Goal: Information Seeking & Learning: Learn about a topic

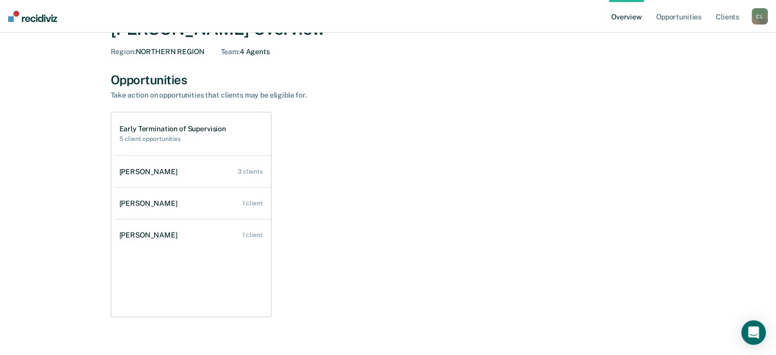
scroll to position [38, 0]
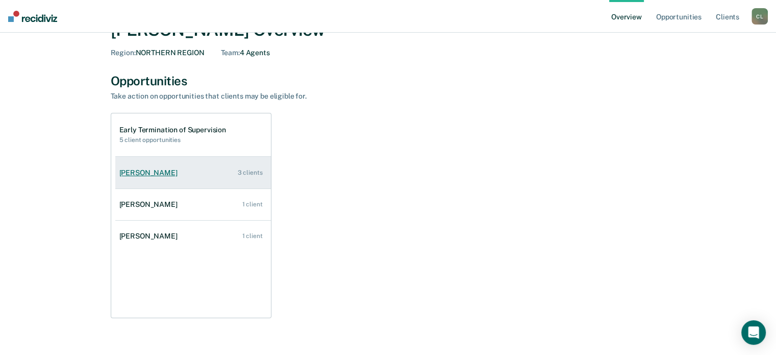
click at [145, 176] on div "[PERSON_NAME]" at bounding box center [150, 172] width 62 height 9
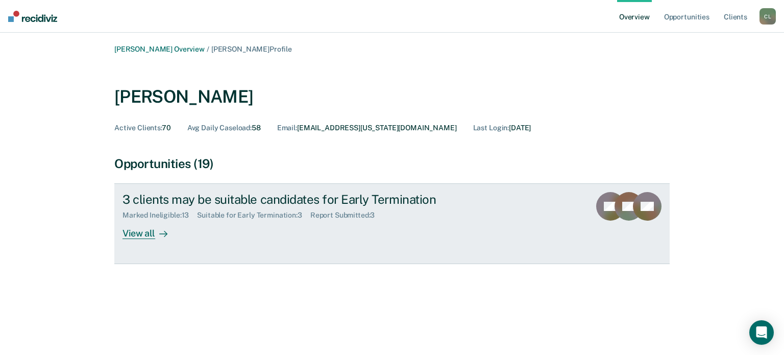
click at [142, 234] on div "View all" at bounding box center [150, 229] width 57 height 20
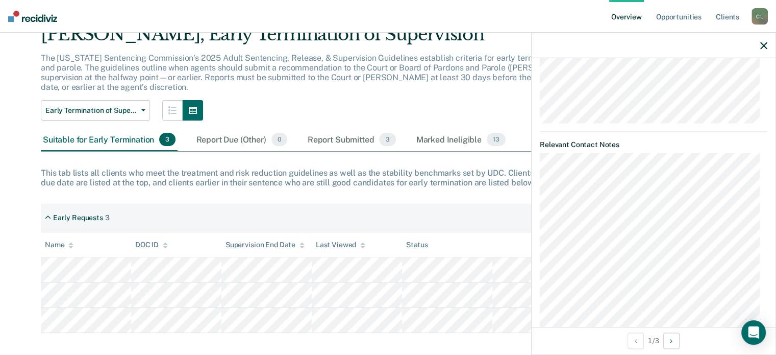
scroll to position [751, 0]
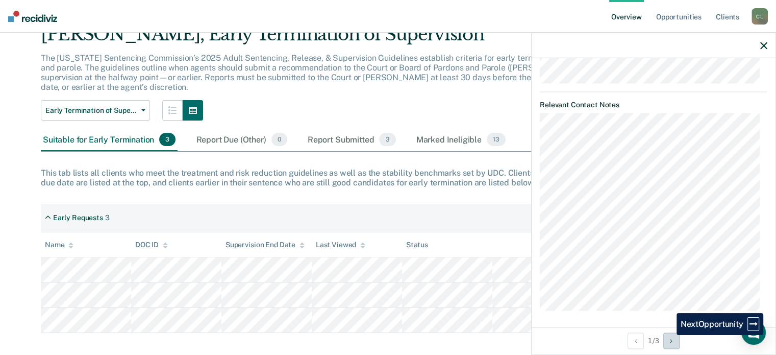
click at [669, 335] on button "Next Opportunity" at bounding box center [671, 340] width 16 height 16
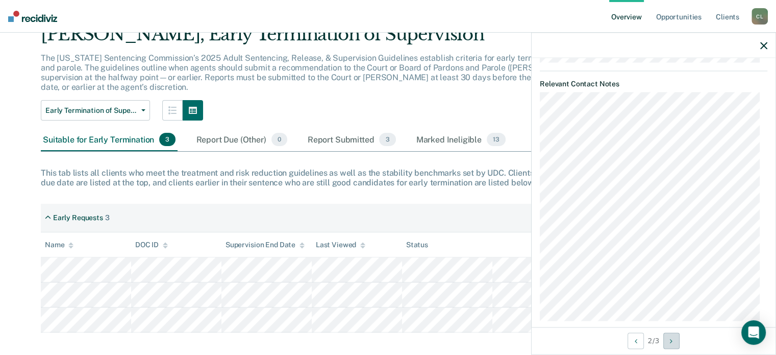
scroll to position [489, 0]
click at [761, 45] on icon "button" at bounding box center [763, 45] width 7 height 7
